Goal: Information Seeking & Learning: Learn about a topic

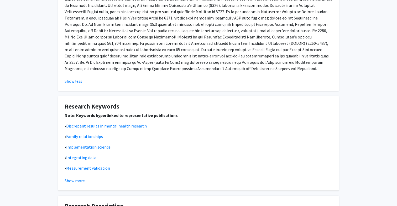
scroll to position [255, 0]
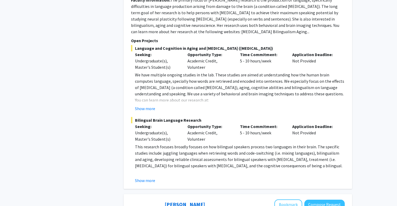
scroll to position [2093, 0]
click at [151, 105] on button "Show more" at bounding box center [145, 108] width 20 height 6
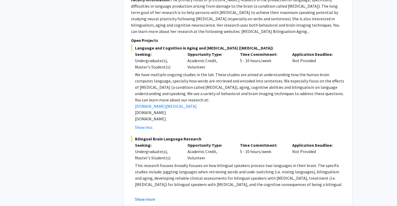
click at [148, 196] on button "Show more" at bounding box center [145, 199] width 20 height 6
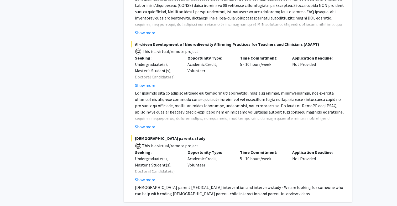
scroll to position [2756, 0]
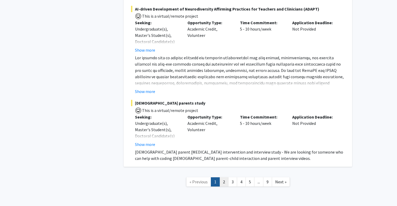
click at [223, 177] on link "2" at bounding box center [224, 181] width 9 height 9
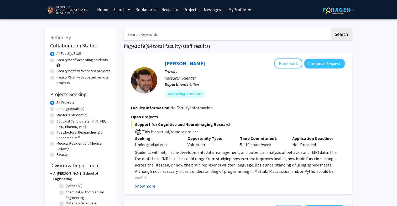
click at [146, 185] on button "Show more" at bounding box center [145, 185] width 20 height 6
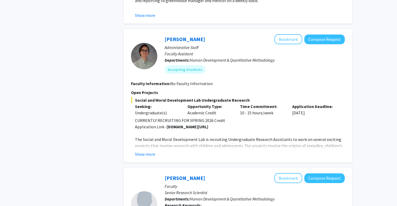
scroll to position [1025, 0]
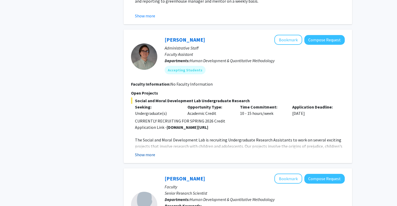
click at [146, 151] on button "Show more" at bounding box center [145, 154] width 20 height 6
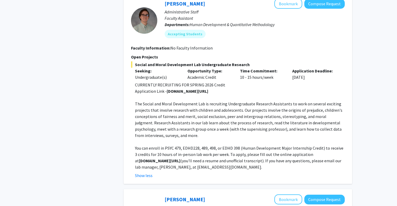
scroll to position [1062, 0]
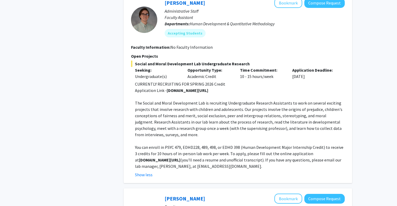
click at [146, 157] on strong "go.umd.edu/killenlab" at bounding box center [160, 159] width 42 height 5
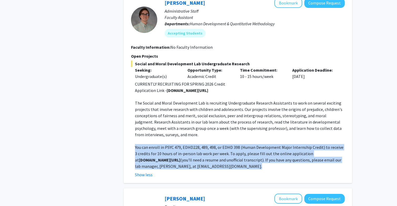
click at [146, 157] on strong "go.umd.edu/killenlab" at bounding box center [160, 159] width 42 height 5
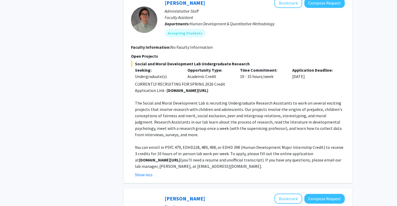
click at [139, 157] on strong "go.umd.edu/killenlab" at bounding box center [160, 159] width 42 height 5
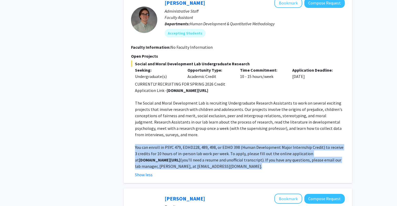
drag, startPoint x: 136, startPoint y: 153, endPoint x: 162, endPoint y: 153, distance: 26.6
click at [162, 157] on strong "go.umd.edu/killenlab" at bounding box center [160, 159] width 42 height 5
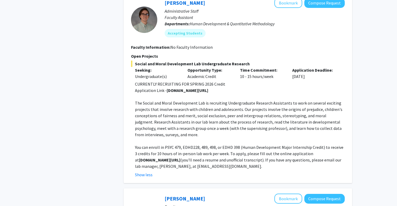
drag, startPoint x: 174, startPoint y: 154, endPoint x: 136, endPoint y: 155, distance: 38.7
click at [139, 157] on strong "go.umd.edu/killenlab" at bounding box center [160, 159] width 42 height 5
copy strong "go.umd.edu/killenlab"
click at [201, 121] on p "The Social and Moral Development Lab is recruiting Undergraduate Research Assis…" at bounding box center [240, 119] width 210 height 38
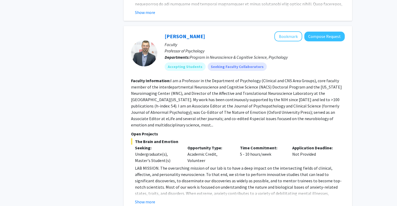
scroll to position [1581, 0]
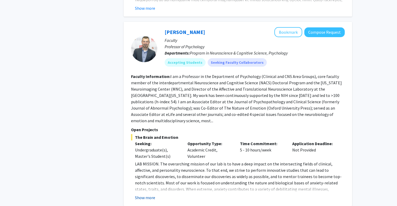
click at [146, 194] on button "Show more" at bounding box center [145, 197] width 20 height 6
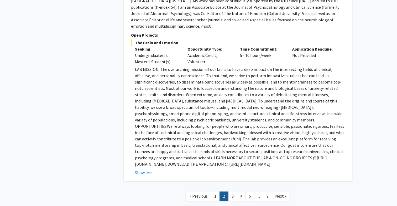
scroll to position [1676, 0]
click at [180, 144] on p "LAB MISSION. The overarching mission of our lab is to have a deep impact on the…" at bounding box center [240, 115] width 210 height 101
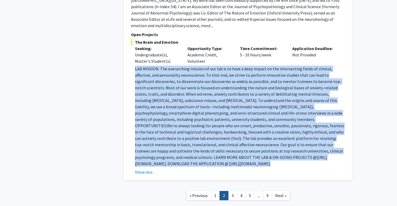
click at [180, 144] on p "LAB MISSION. The overarching mission of our lab is to have a deep impact on the…" at bounding box center [240, 115] width 210 height 101
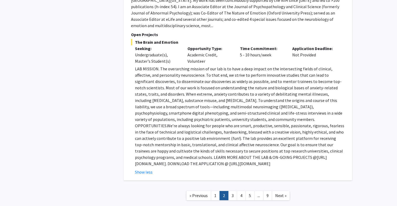
click at [181, 147] on p "LAB MISSION. The overarching mission of our lab is to have a deep impact on the…" at bounding box center [240, 115] width 210 height 101
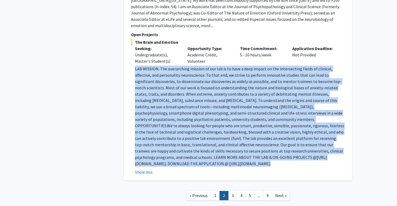
click at [181, 147] on p "LAB MISSION. The overarching mission of our lab is to have a deep impact on the…" at bounding box center [240, 115] width 210 height 101
click at [141, 145] on p "LAB MISSION. The overarching mission of our lab is to have a deep impact on the…" at bounding box center [240, 115] width 210 height 101
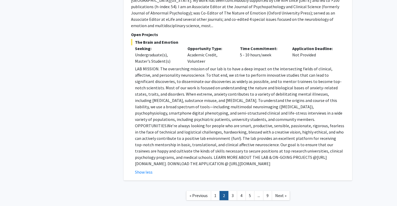
drag, startPoint x: 135, startPoint y: 145, endPoint x: 248, endPoint y: 144, distance: 112.5
click at [248, 144] on p "LAB MISSION. The overarching mission of our lab is to have a deep impact on the…" at bounding box center [240, 115] width 210 height 101
copy p "https://shackmanlab.org/positions/undergraduate_postbacras/"
click at [186, 90] on p "LAB MISSION. The overarching mission of our lab is to have a deep impact on the…" at bounding box center [240, 115] width 210 height 101
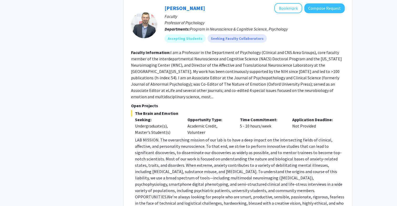
scroll to position [1690, 0]
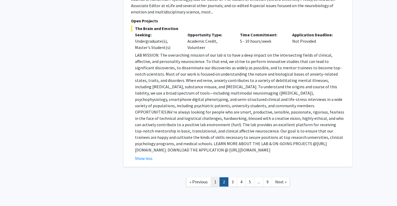
click at [215, 177] on link "1" at bounding box center [215, 181] width 9 height 9
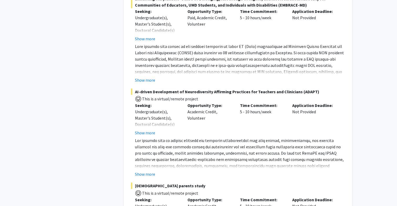
scroll to position [2440, 0]
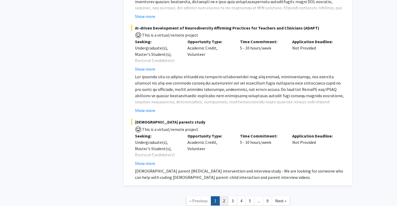
click at [226, 196] on link "2" at bounding box center [224, 200] width 9 height 9
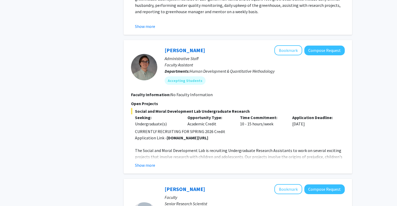
scroll to position [1021, 0]
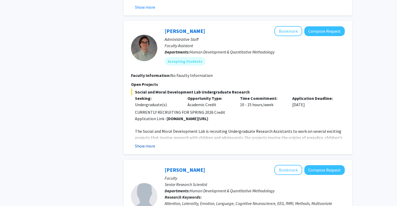
click at [143, 145] on button "Show more" at bounding box center [145, 145] width 20 height 6
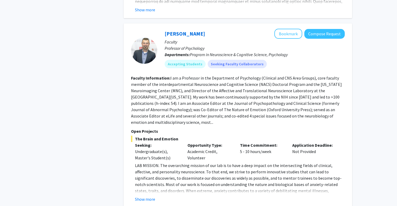
scroll to position [1567, 0]
